Goal: Task Accomplishment & Management: Manage account settings

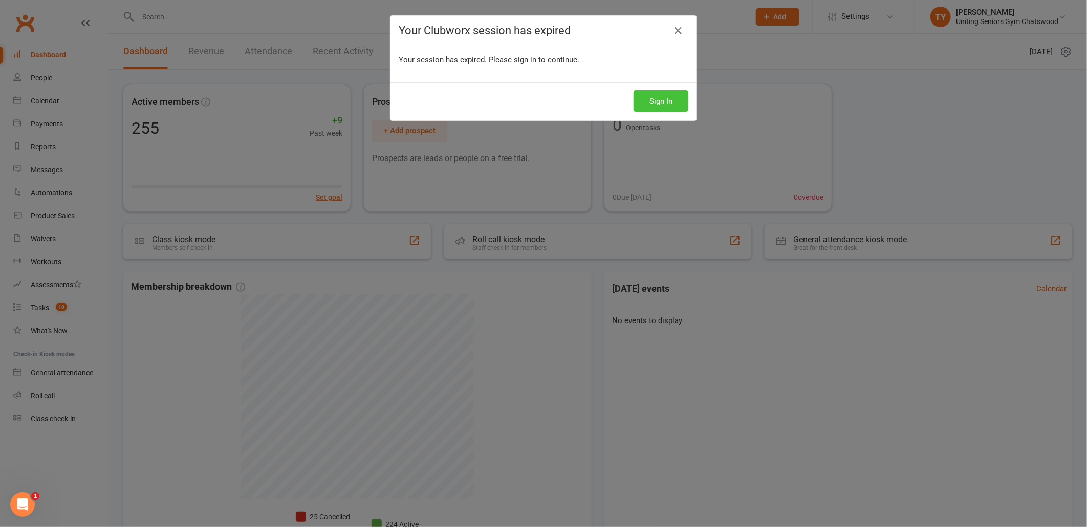
click at [668, 94] on button "Sign In" at bounding box center [660, 101] width 55 height 21
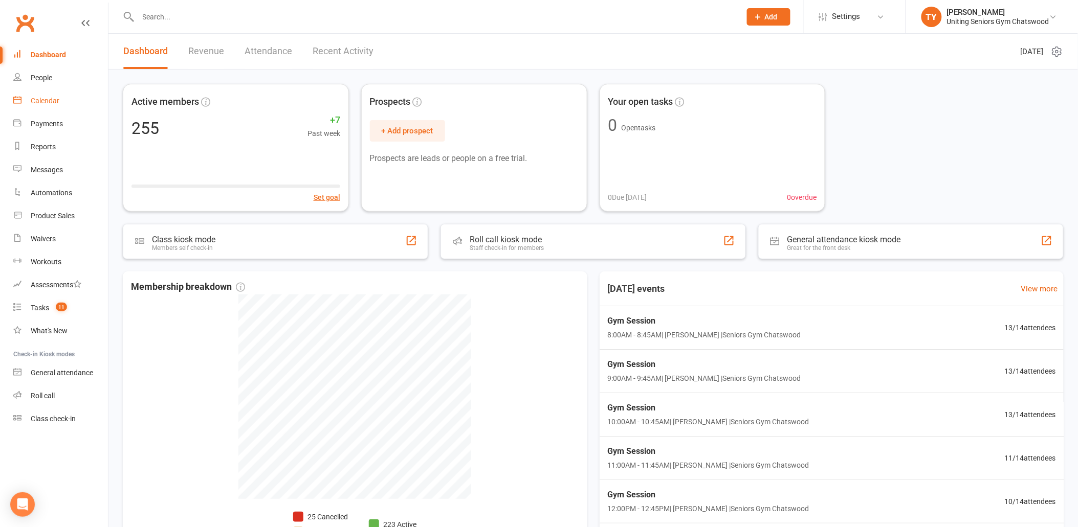
click at [39, 97] on div "Calendar" at bounding box center [45, 101] width 29 height 8
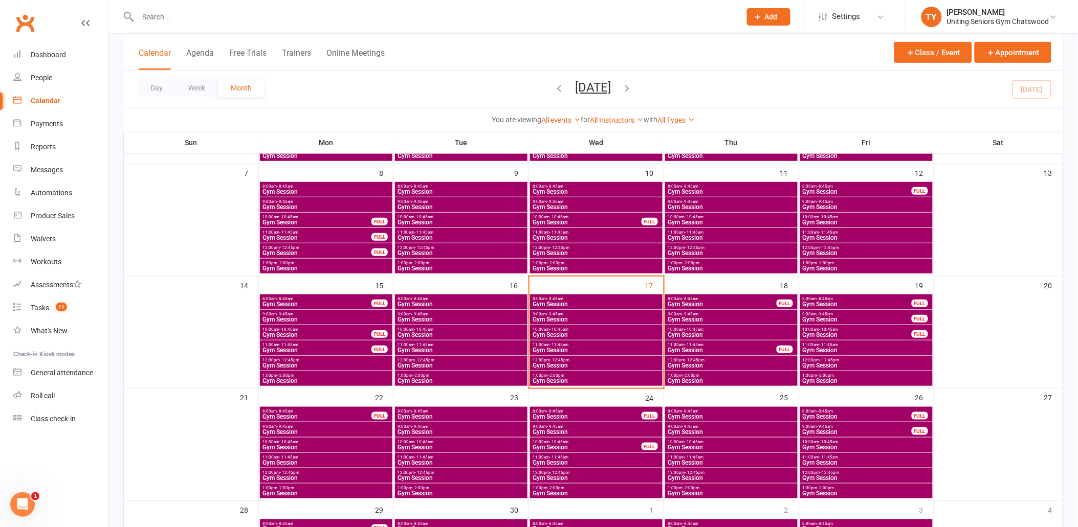
scroll to position [170, 0]
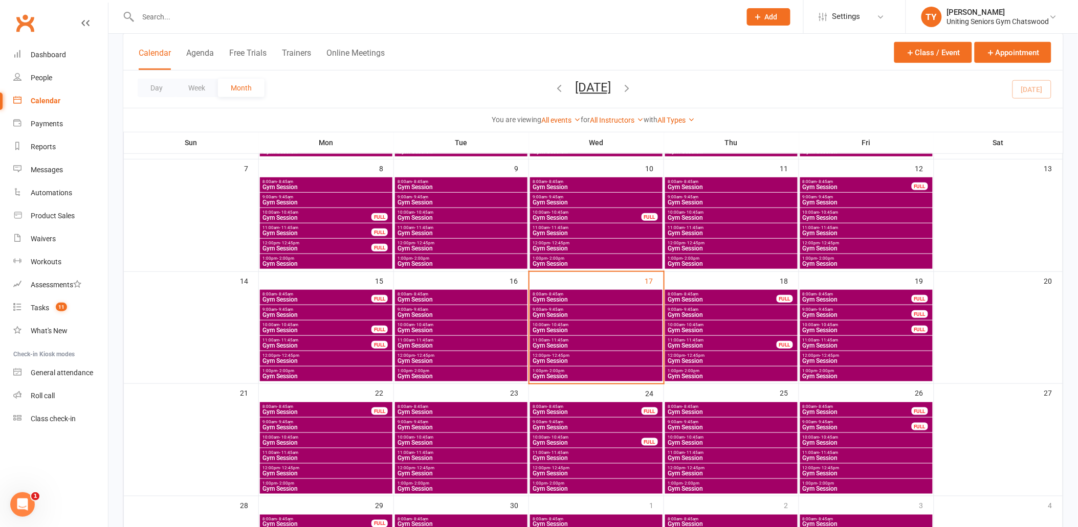
click at [828, 299] on span "Gym Session" at bounding box center [857, 300] width 110 height 6
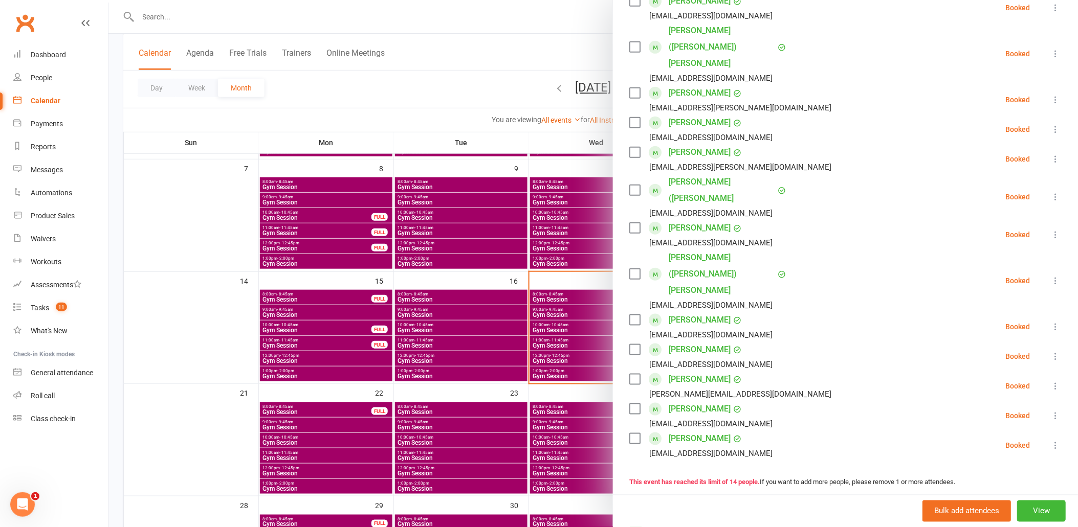
scroll to position [114, 0]
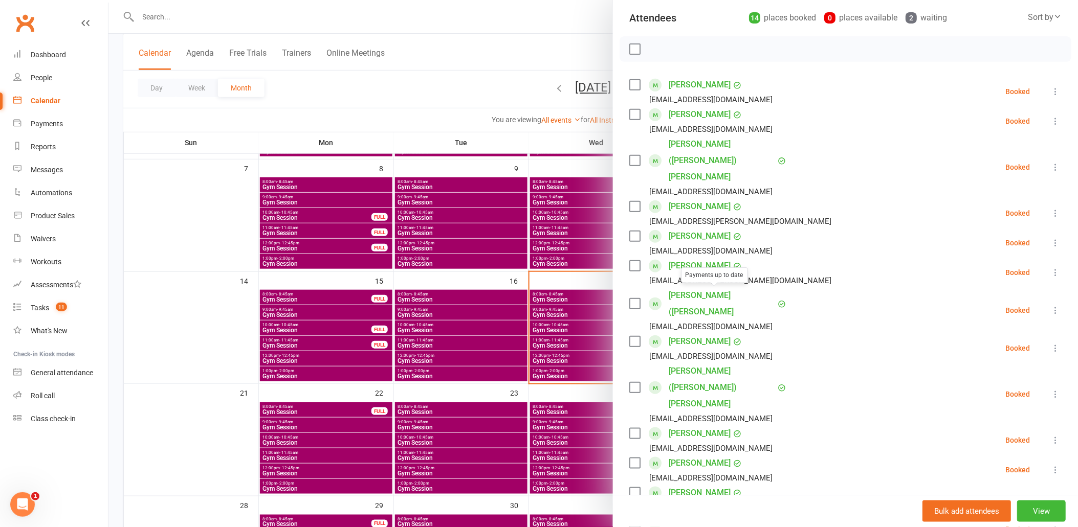
click at [504, 297] on div at bounding box center [593, 263] width 970 height 527
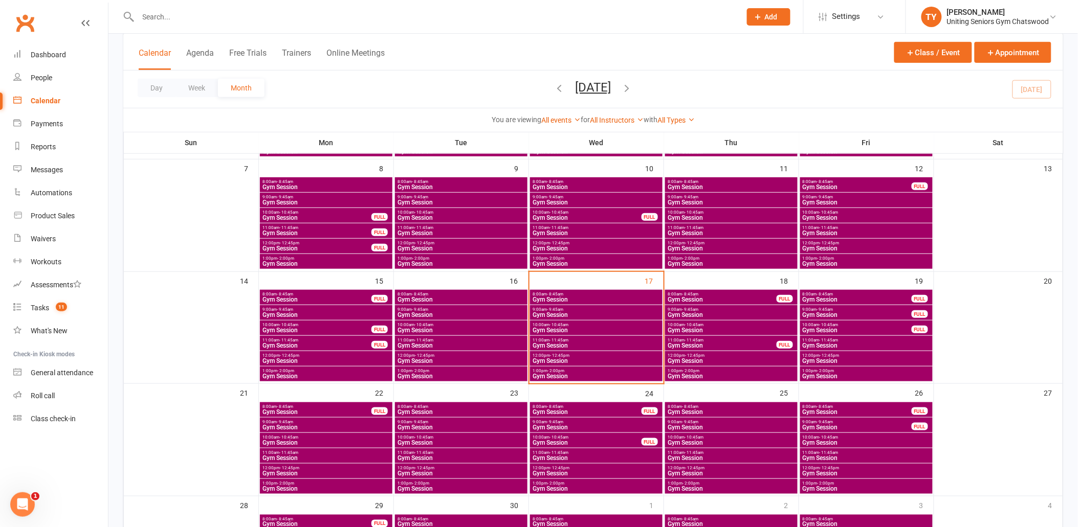
click at [715, 312] on span "Gym Session" at bounding box center [731, 315] width 128 height 6
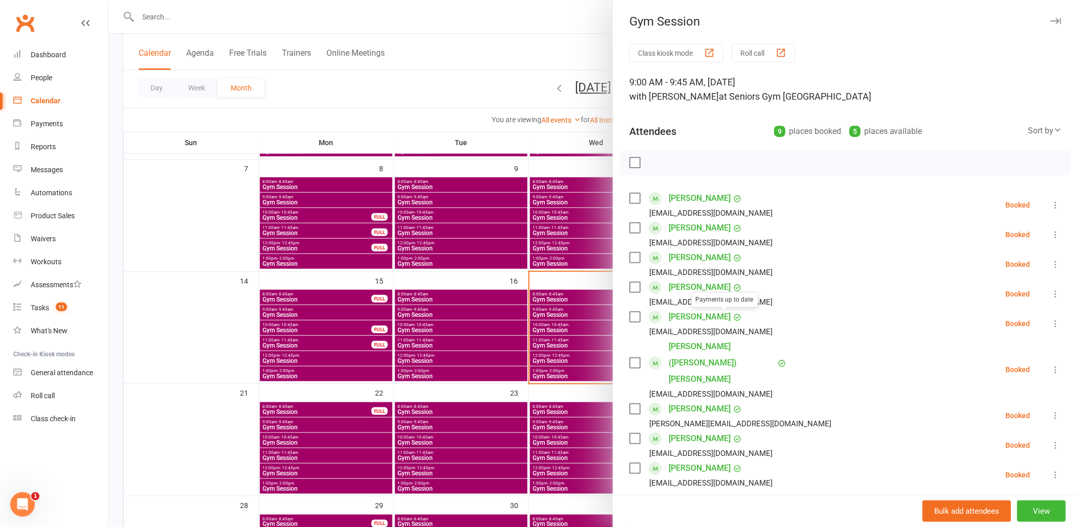
click at [272, 270] on div at bounding box center [593, 263] width 970 height 527
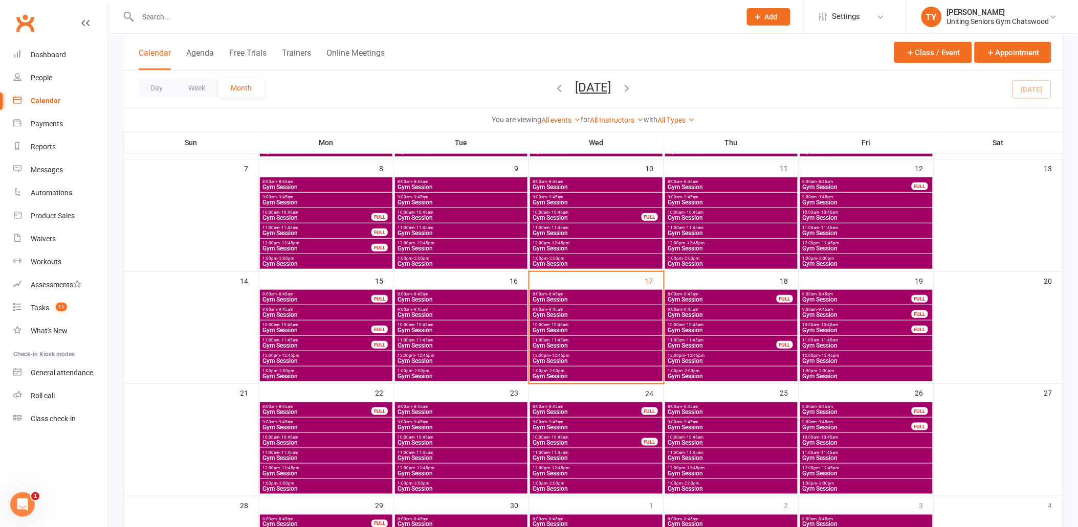
click at [207, 15] on input "text" at bounding box center [434, 17] width 599 height 14
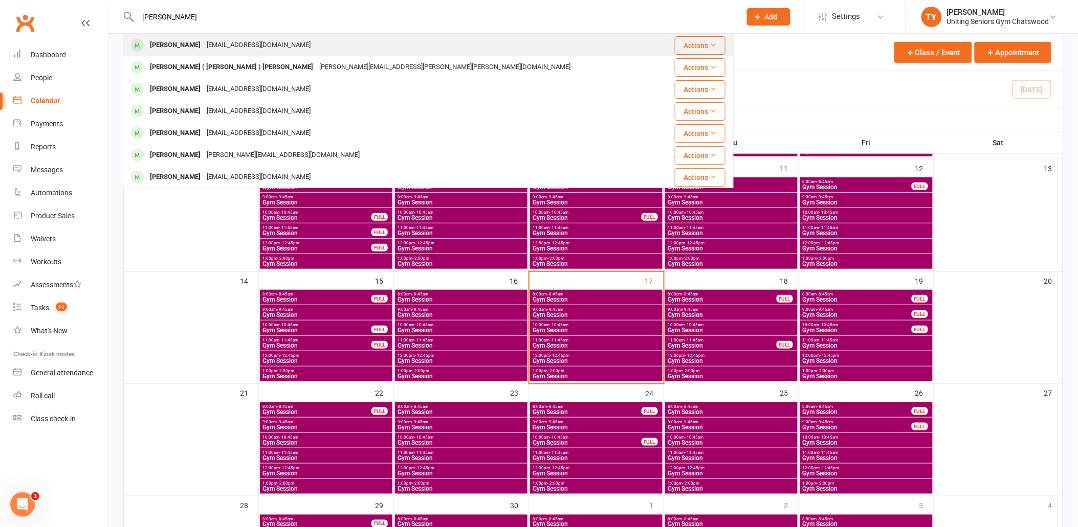
type input "chris green"
click at [260, 43] on div "christophergreene321@gmail.com" at bounding box center [259, 45] width 110 height 15
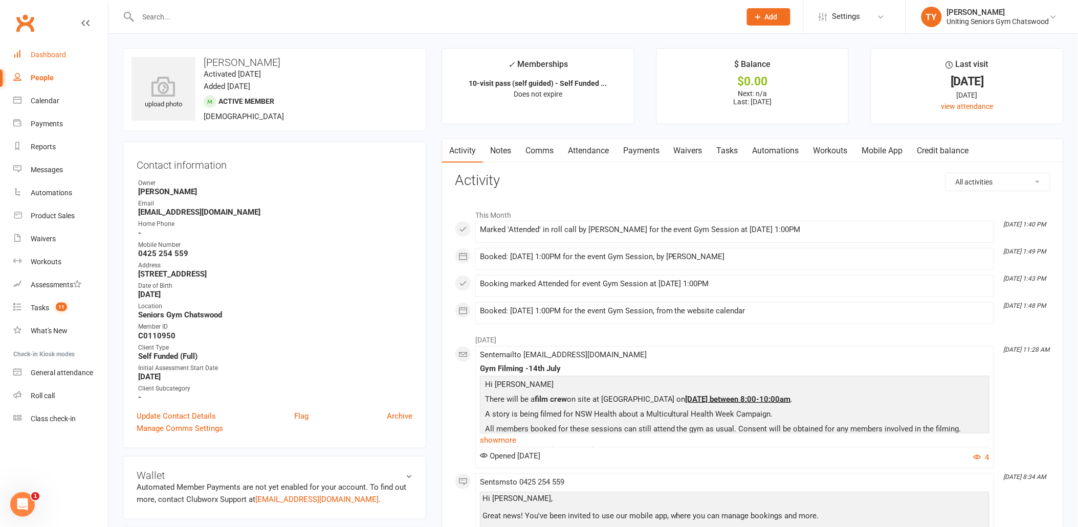
click at [56, 49] on link "Dashboard" at bounding box center [60, 54] width 95 height 23
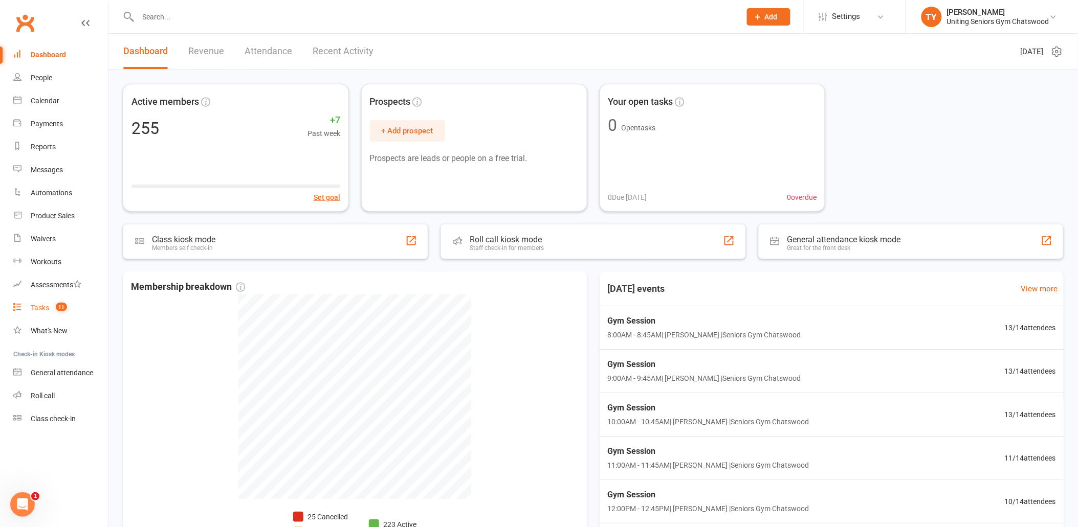
click at [58, 305] on span "11" at bounding box center [61, 307] width 11 height 9
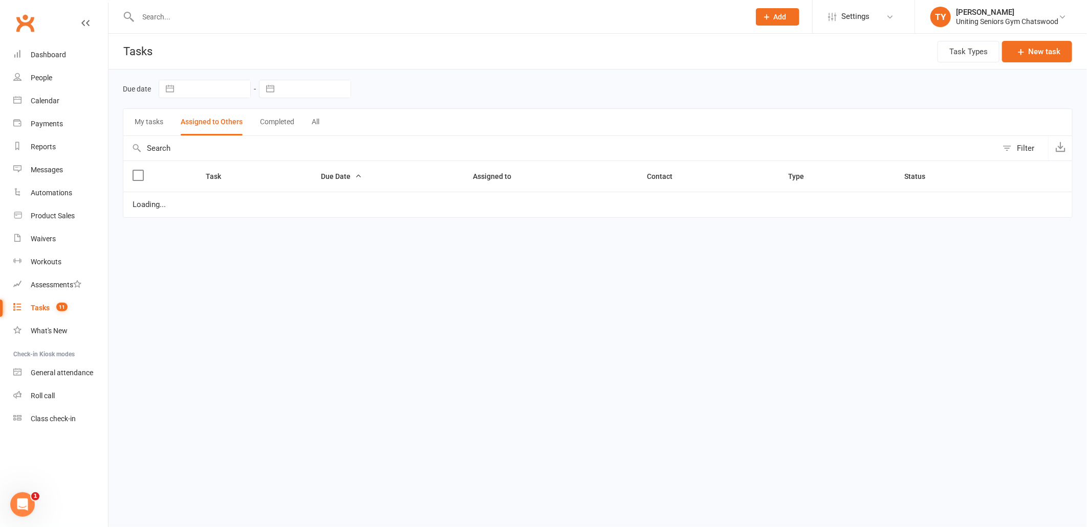
select select "started"
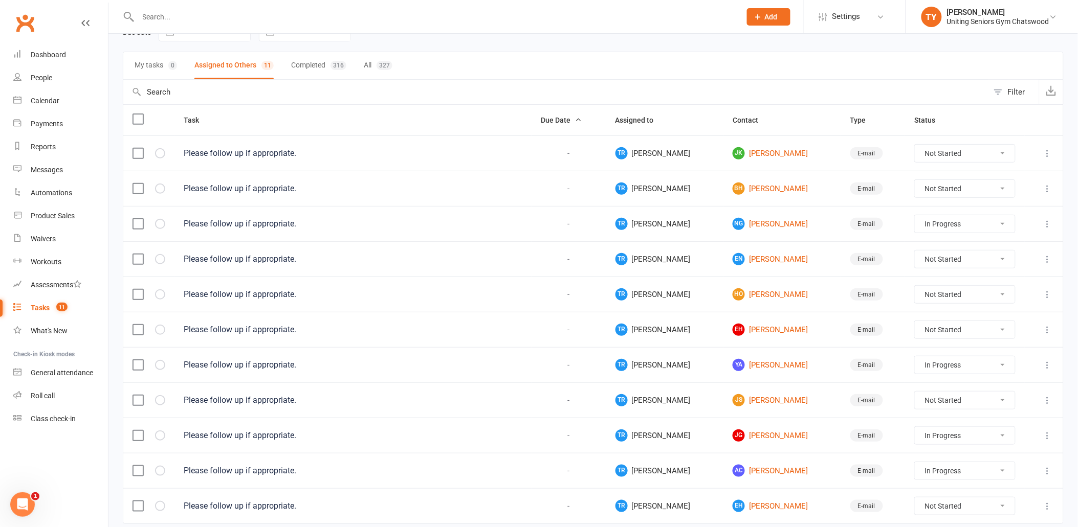
scroll to position [100, 0]
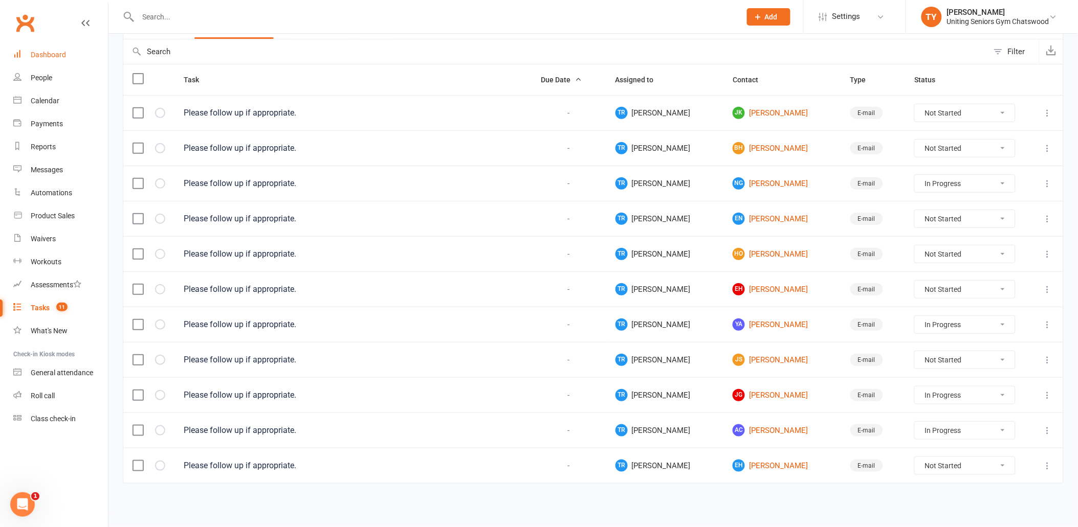
click at [75, 60] on link "Dashboard" at bounding box center [60, 54] width 95 height 23
